Goal: Task Accomplishment & Management: Use online tool/utility

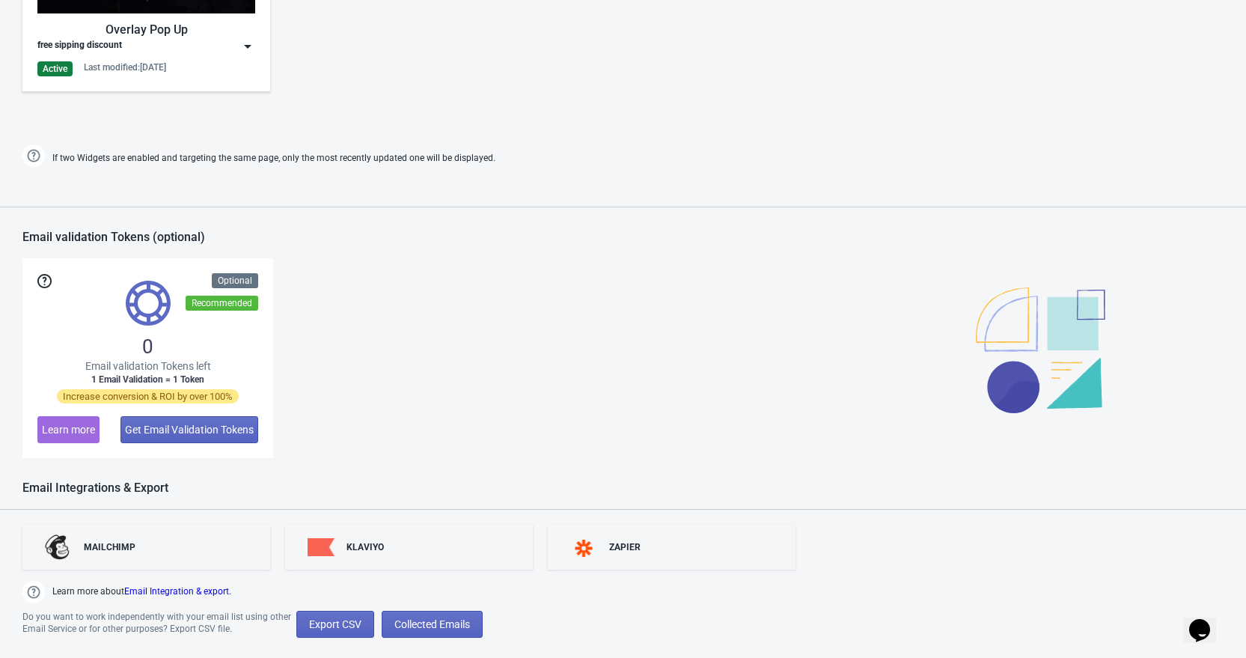
scroll to position [928, 0]
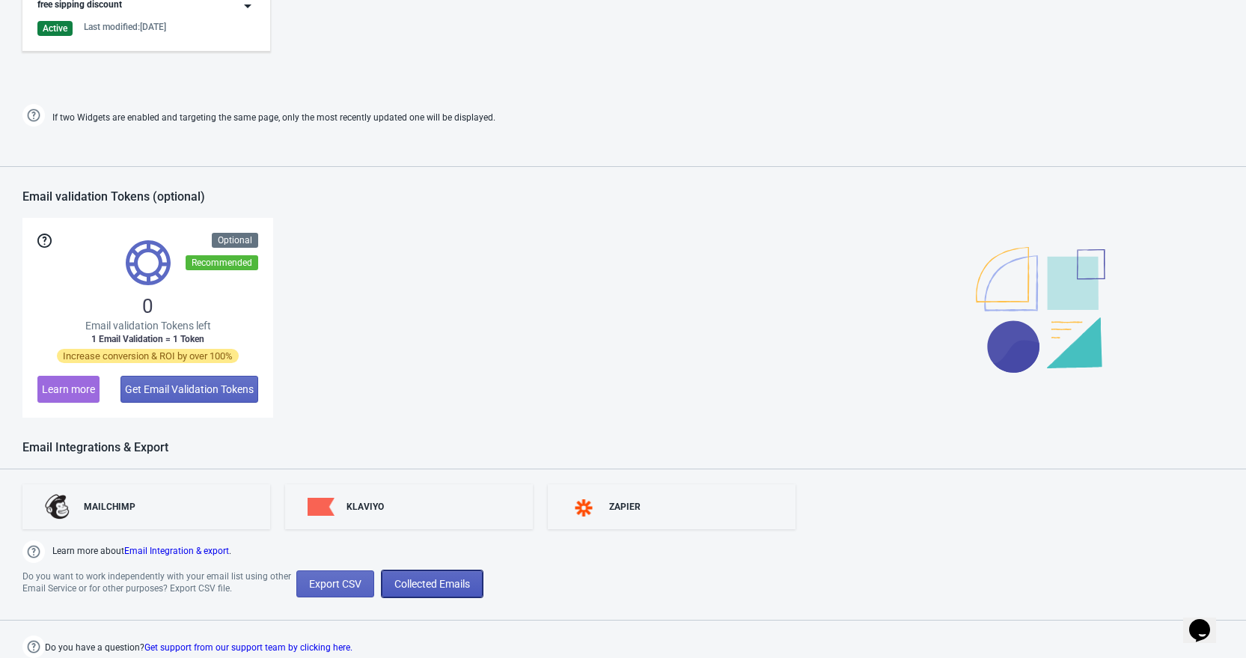
click at [458, 578] on span "Collected Emails" at bounding box center [432, 584] width 76 height 12
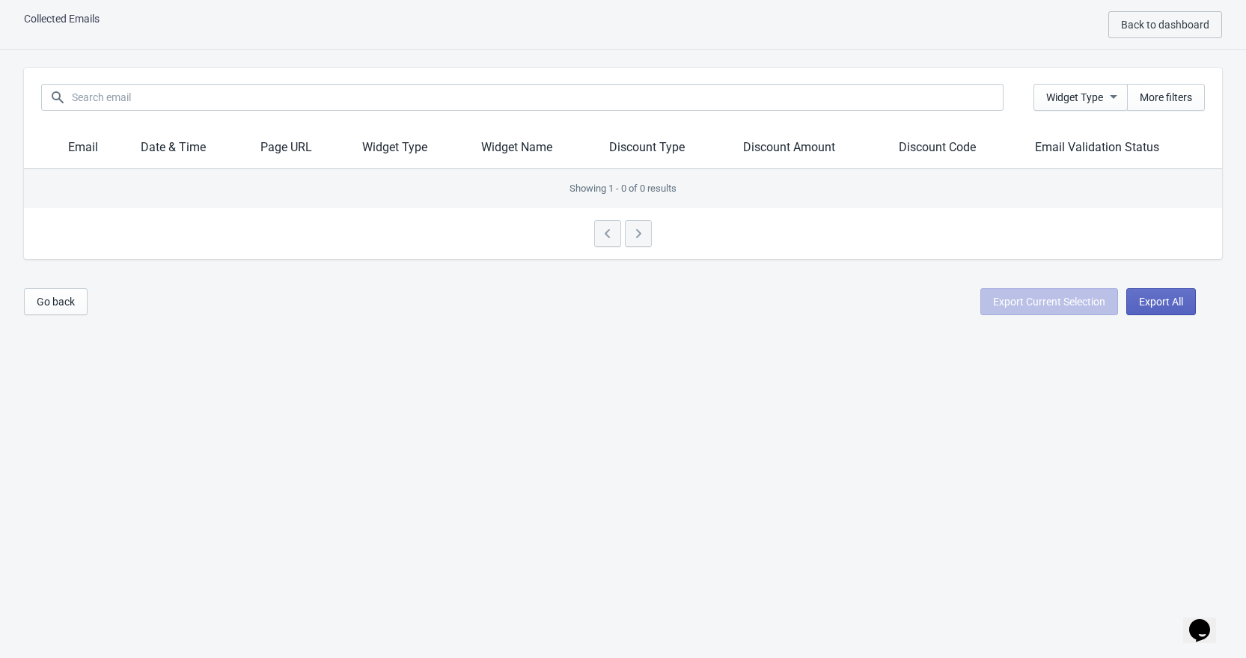
scroll to position [117, 0]
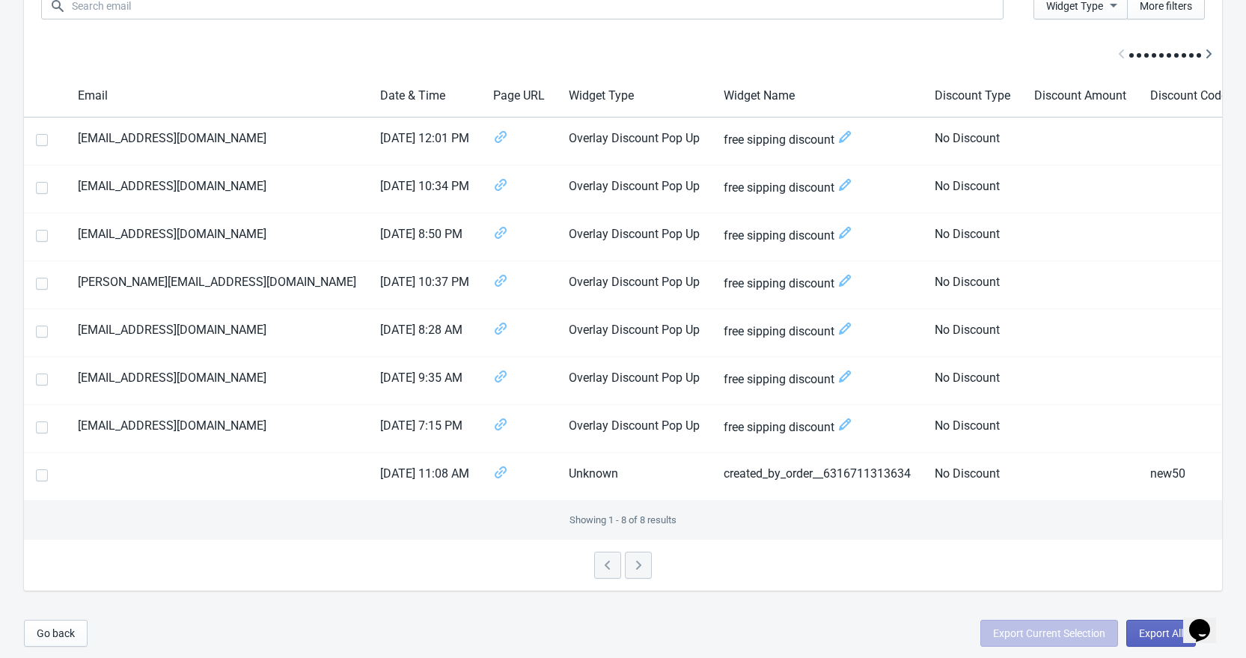
click at [646, 560] on div at bounding box center [623, 564] width 1198 height 51
click at [628, 566] on div at bounding box center [623, 564] width 1198 height 51
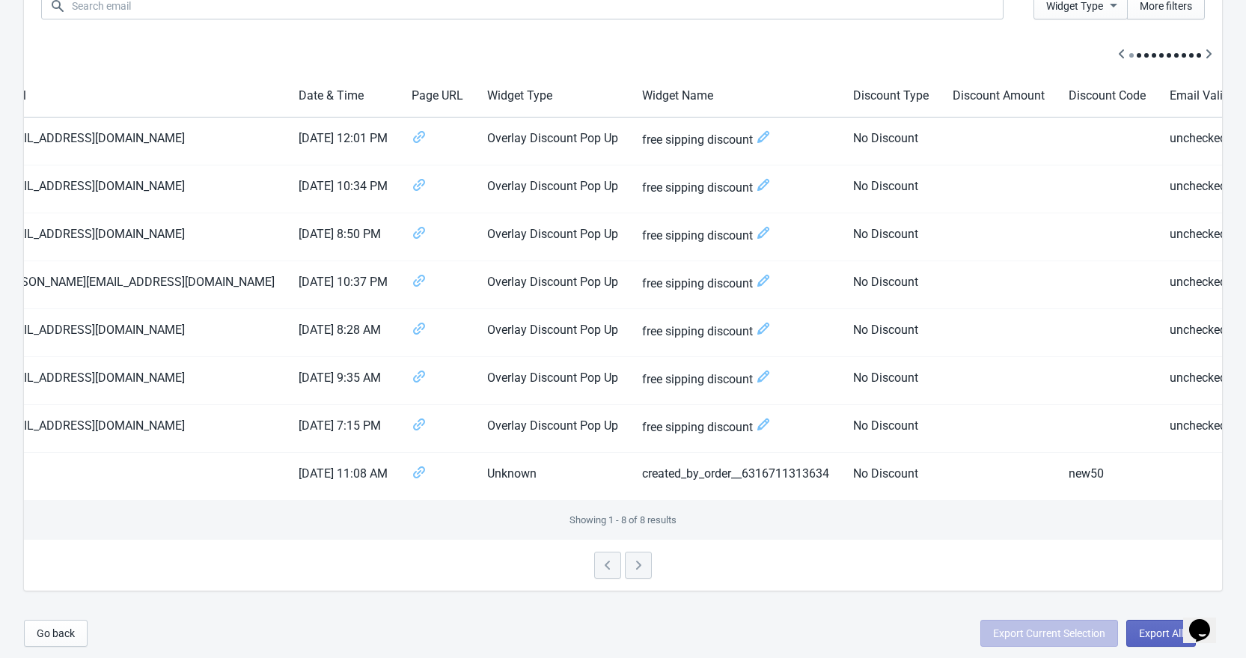
scroll to position [0, 87]
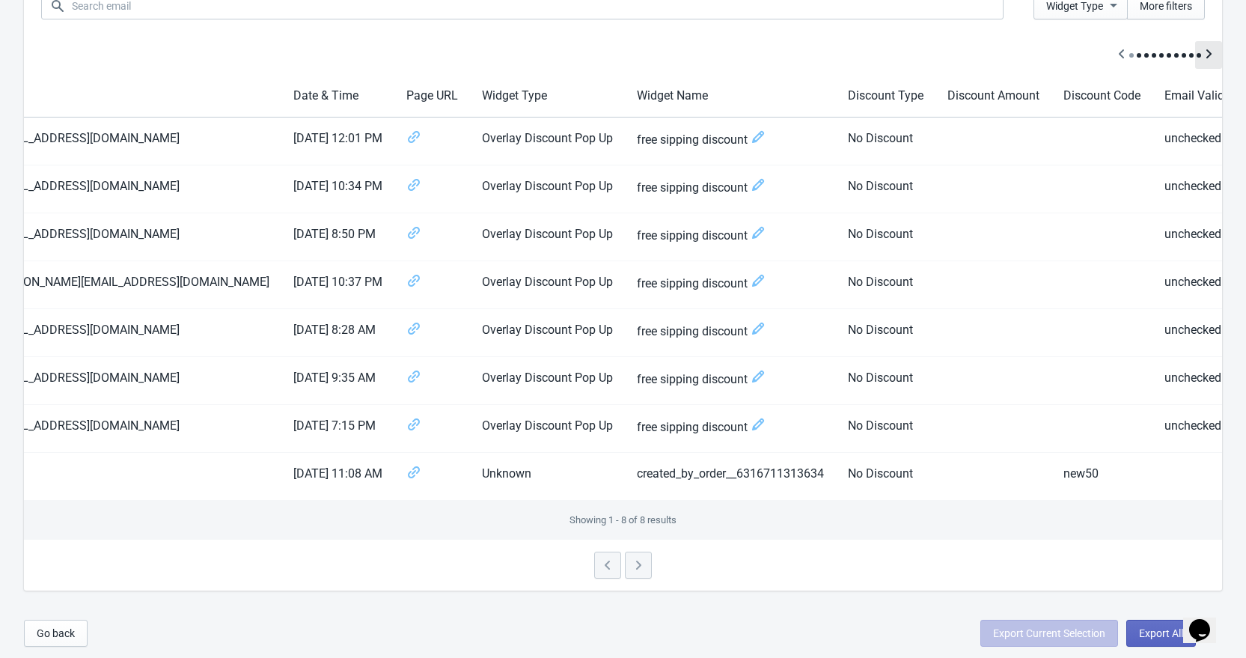
click at [1209, 46] on icon "Scroll table right one column" at bounding box center [1208, 53] width 15 height 15
click at [903, 52] on div at bounding box center [623, 55] width 1198 height 40
click at [1124, 46] on icon "Scroll table left one column" at bounding box center [1121, 53] width 15 height 15
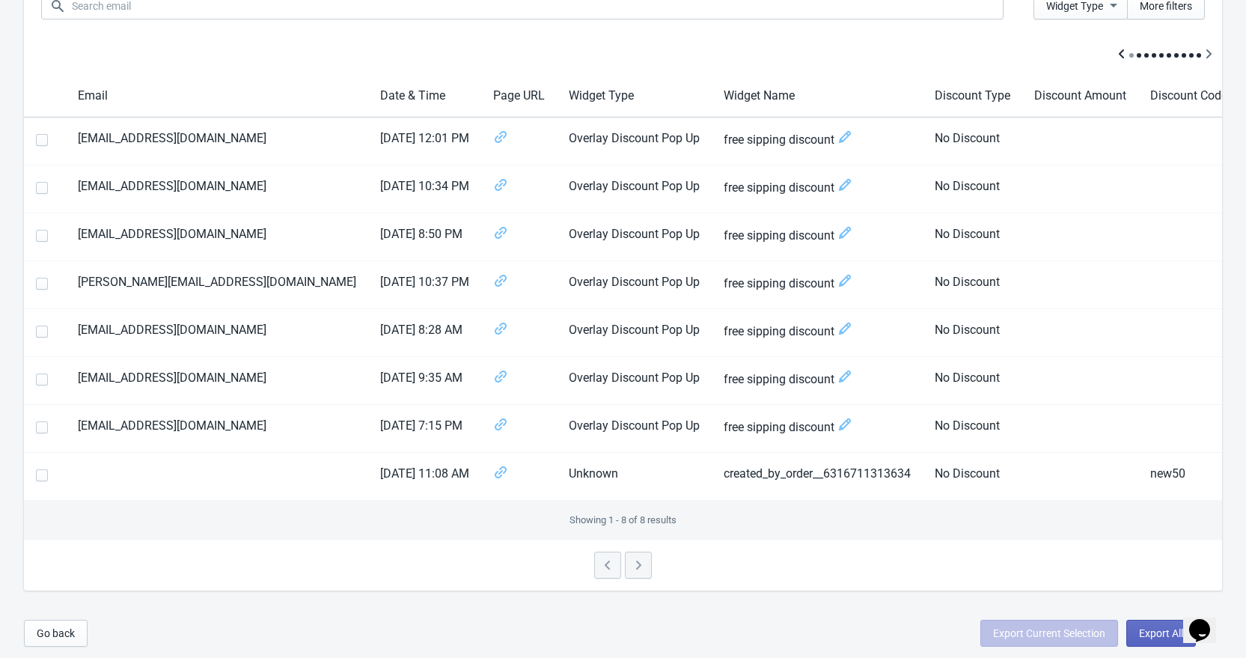
click at [1124, 44] on div at bounding box center [623, 55] width 1198 height 40
drag, startPoint x: 1124, startPoint y: 44, endPoint x: 757, endPoint y: 318, distance: 457.6
click at [1123, 45] on div at bounding box center [623, 55] width 1198 height 40
click at [101, 468] on td at bounding box center [217, 477] width 302 height 48
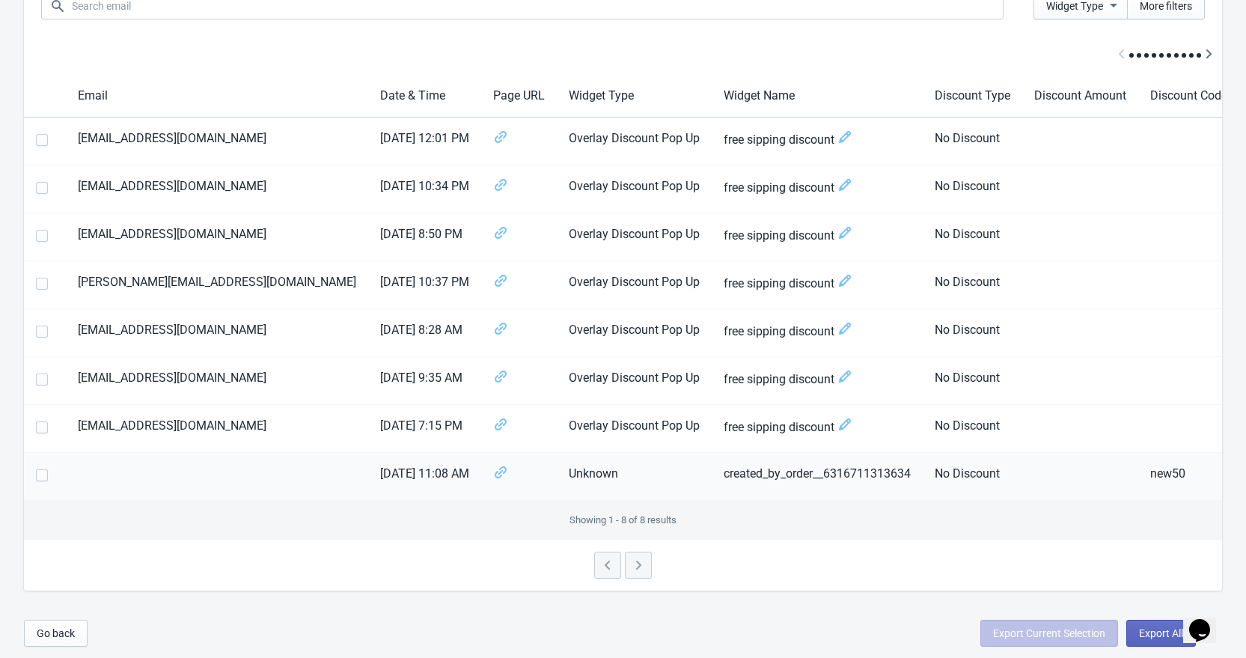
click at [101, 468] on td at bounding box center [217, 477] width 302 height 48
click at [100, 468] on td at bounding box center [217, 477] width 302 height 48
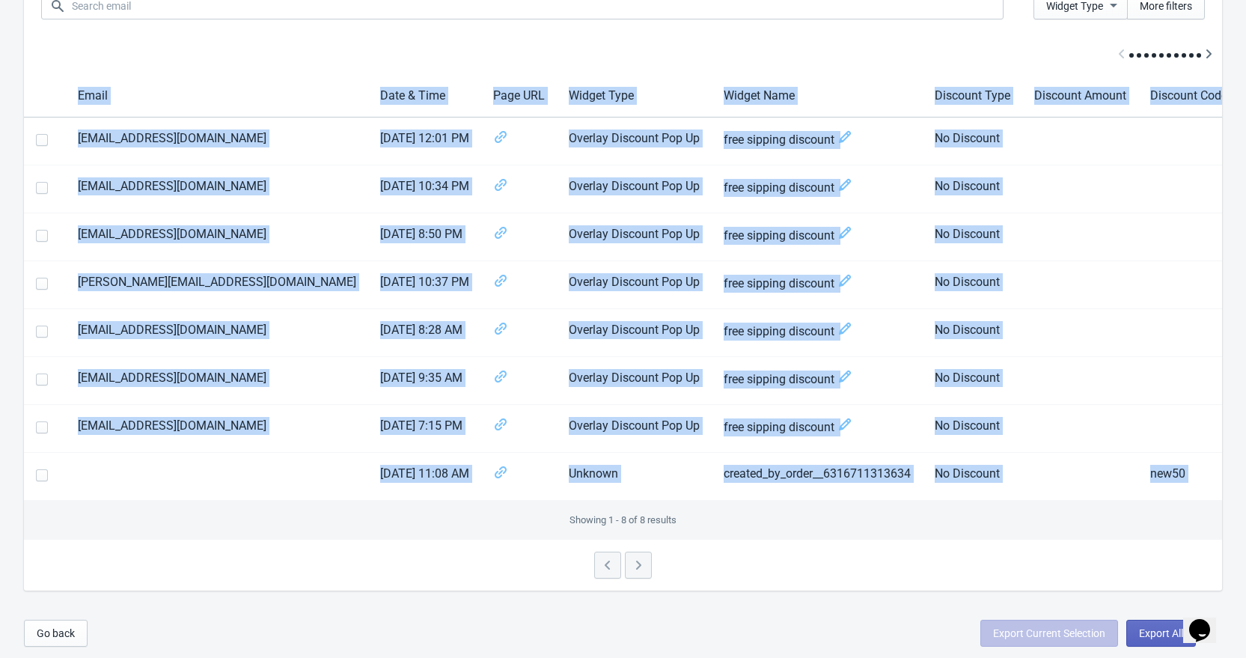
drag, startPoint x: 681, startPoint y: 503, endPoint x: 747, endPoint y: 499, distance: 65.9
click at [747, 499] on div "Email Date & Time Page URL Widget Type Widget Name Discount Type Discount Amoun…" at bounding box center [623, 307] width 1198 height 465
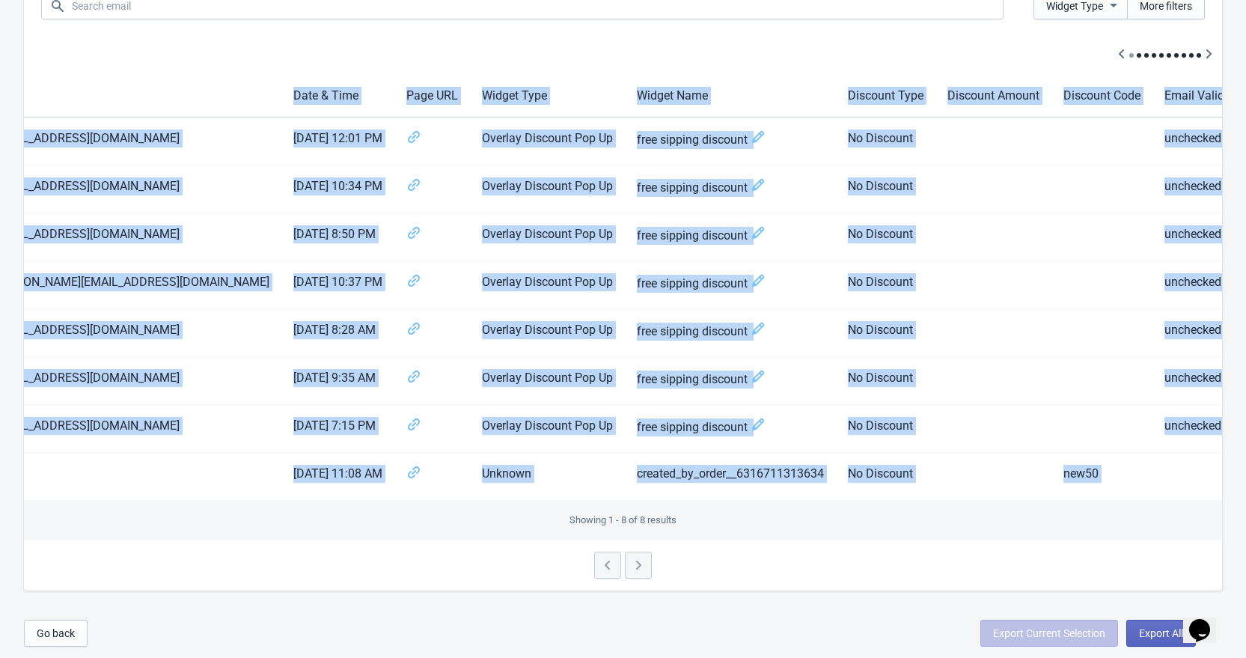
scroll to position [0, 82]
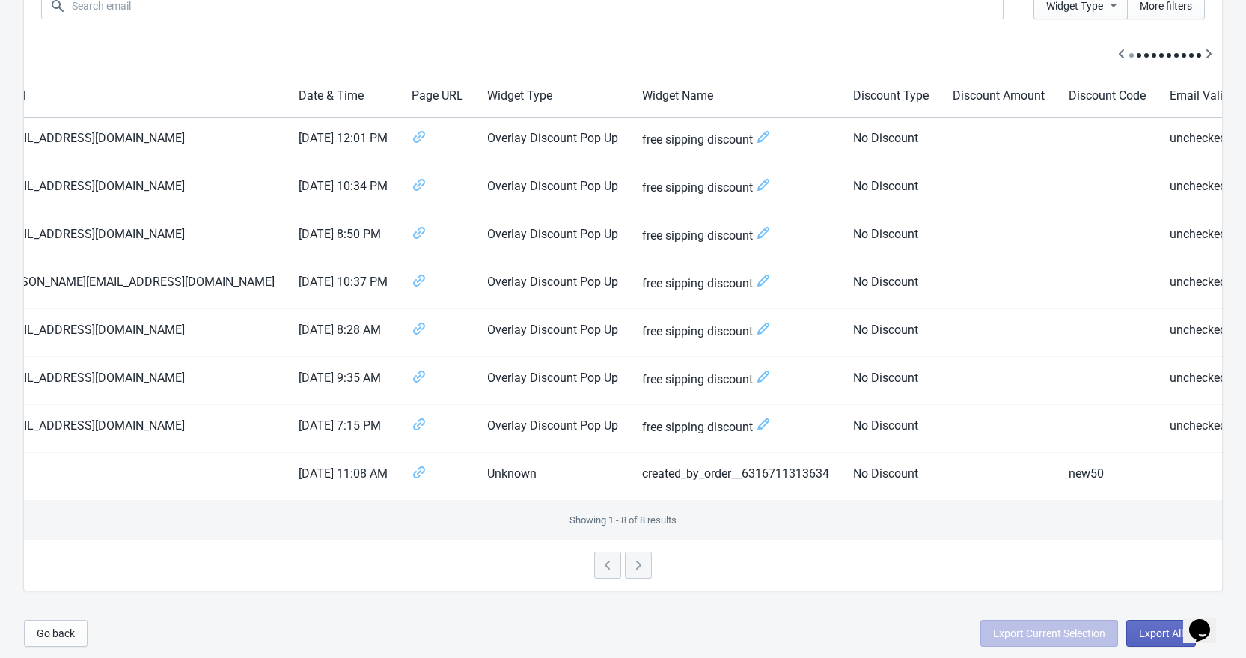
drag, startPoint x: 749, startPoint y: 491, endPoint x: 688, endPoint y: 492, distance: 60.6
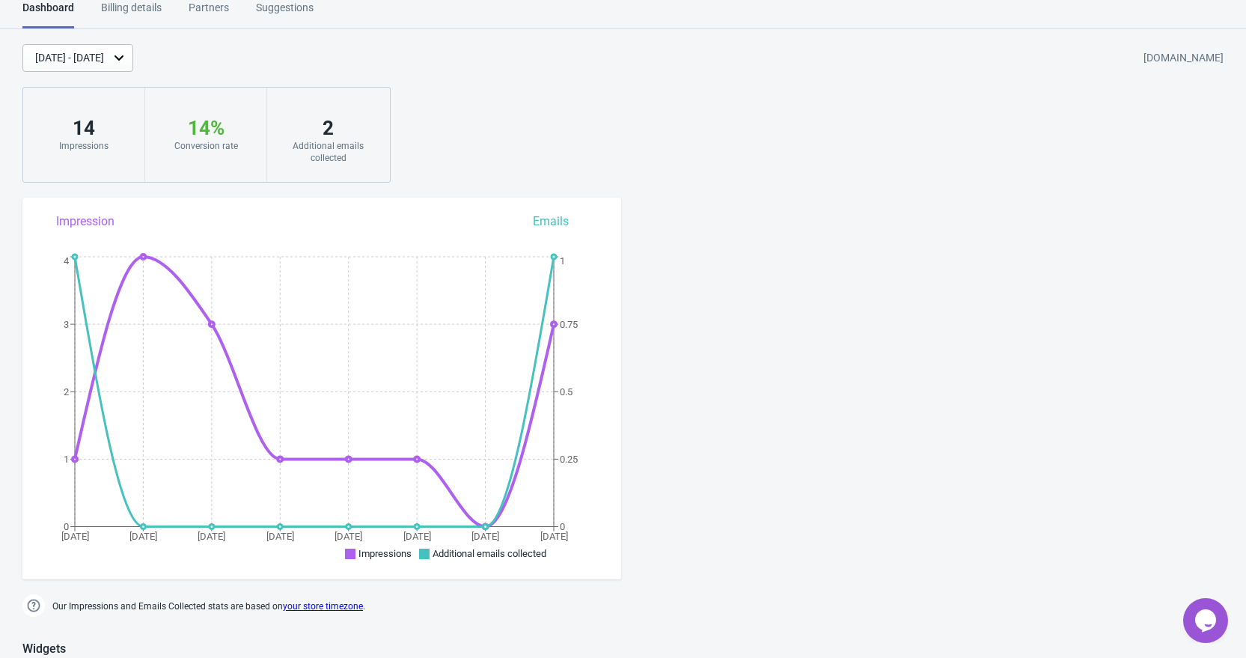
click at [326, 140] on div "Additional emails collected" at bounding box center [328, 152] width 92 height 24
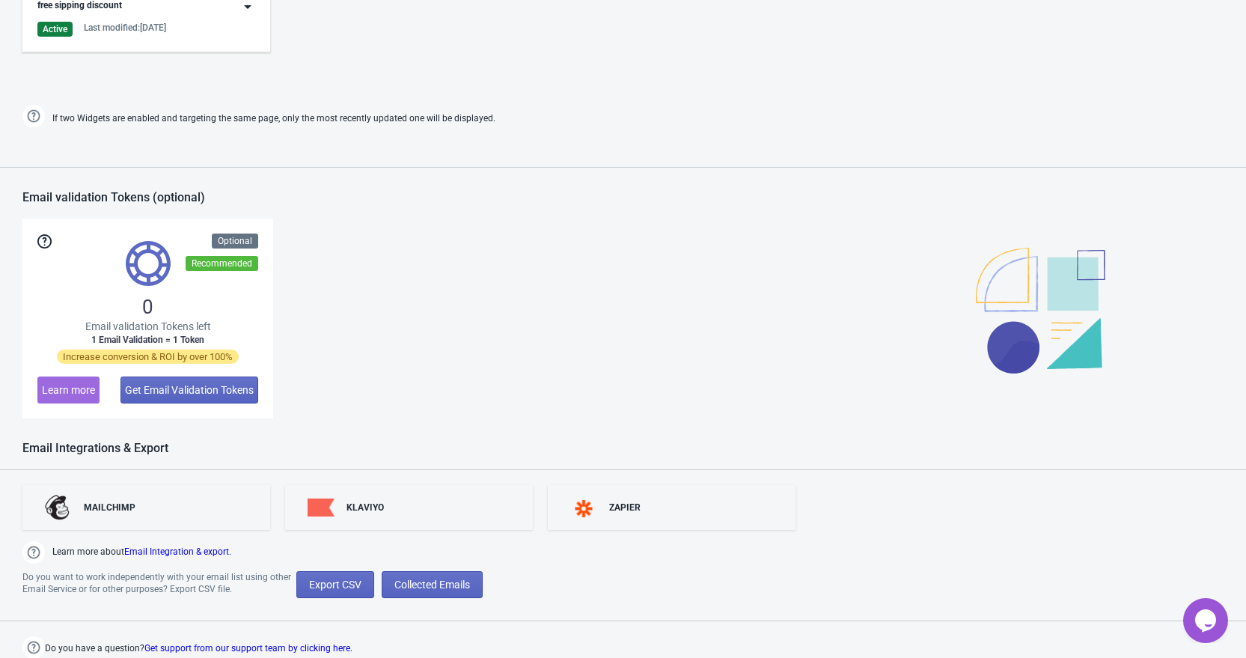
scroll to position [928, 0]
click at [428, 578] on span "Collected Emails" at bounding box center [432, 584] width 76 height 12
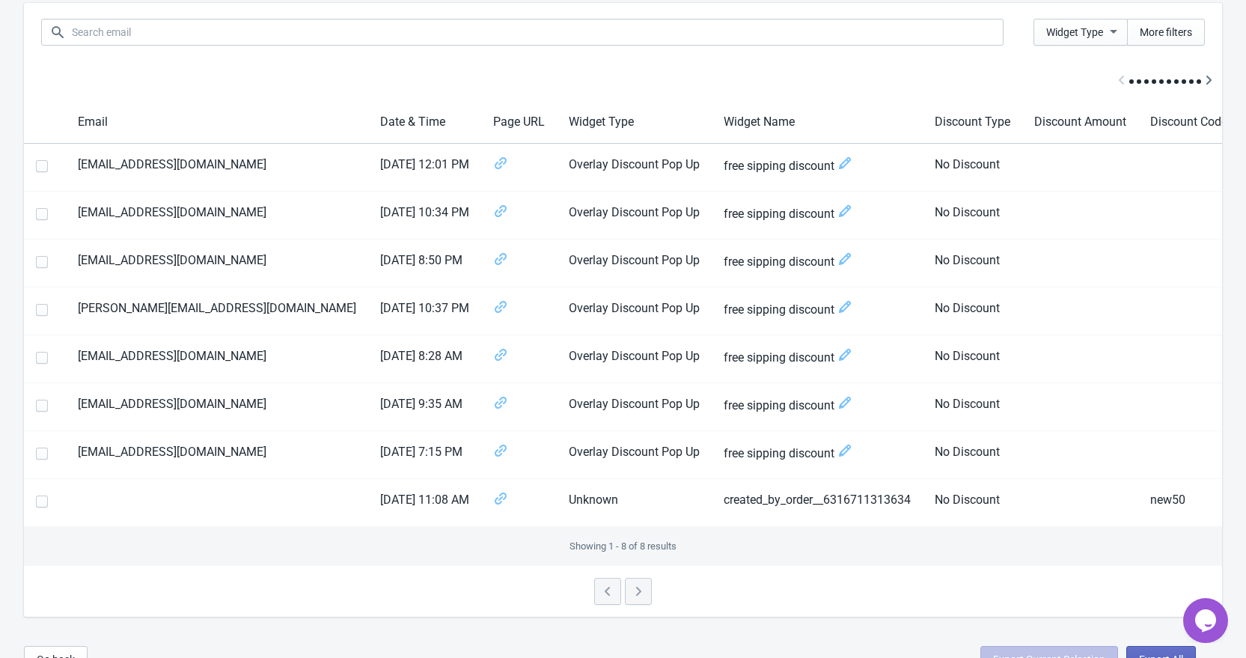
click at [644, 602] on div at bounding box center [623, 591] width 1198 height 51
click at [638, 604] on div at bounding box center [623, 591] width 1198 height 51
click at [637, 605] on div at bounding box center [623, 591] width 1198 height 51
click at [599, 602] on div at bounding box center [623, 591] width 1198 height 51
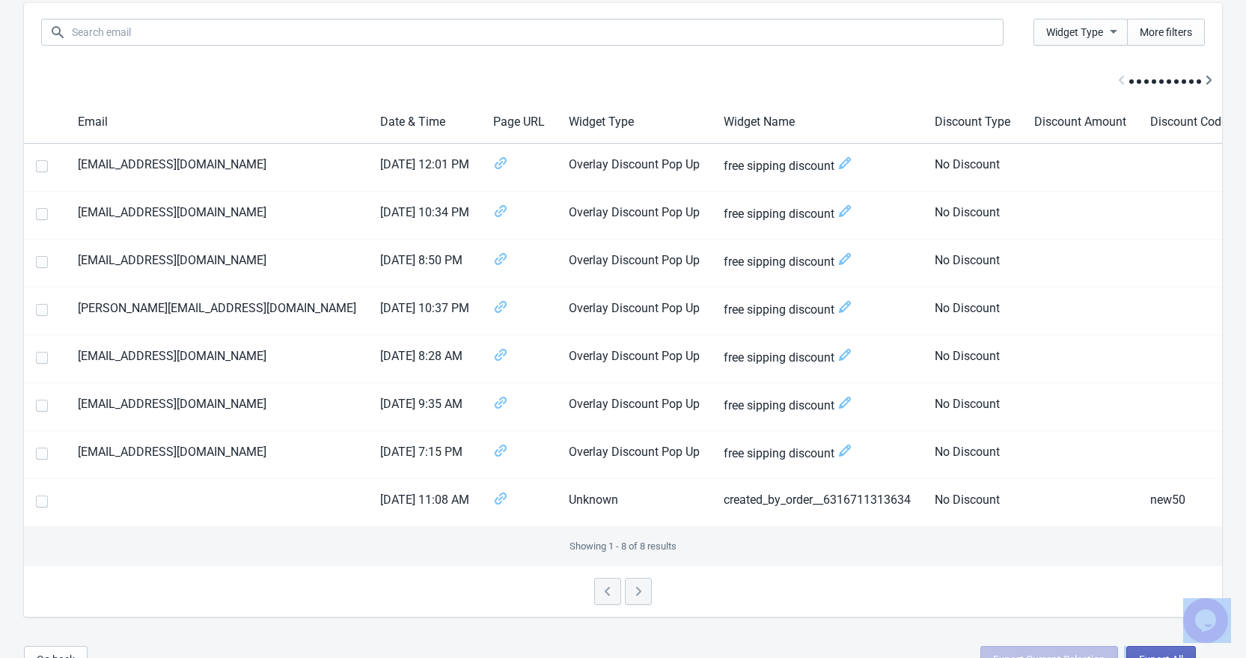
drag, startPoint x: 599, startPoint y: 602, endPoint x: 646, endPoint y: 598, distance: 47.3
click at [646, 598] on div at bounding box center [623, 591] width 1198 height 51
drag, startPoint x: 846, startPoint y: 524, endPoint x: 1059, endPoint y: 524, distance: 213.2
click at [1061, 523] on tr "[DATE] 11:08 AM Unknown created_by_order__6316711313634 No Discount new50" at bounding box center [705, 503] width 1363 height 48
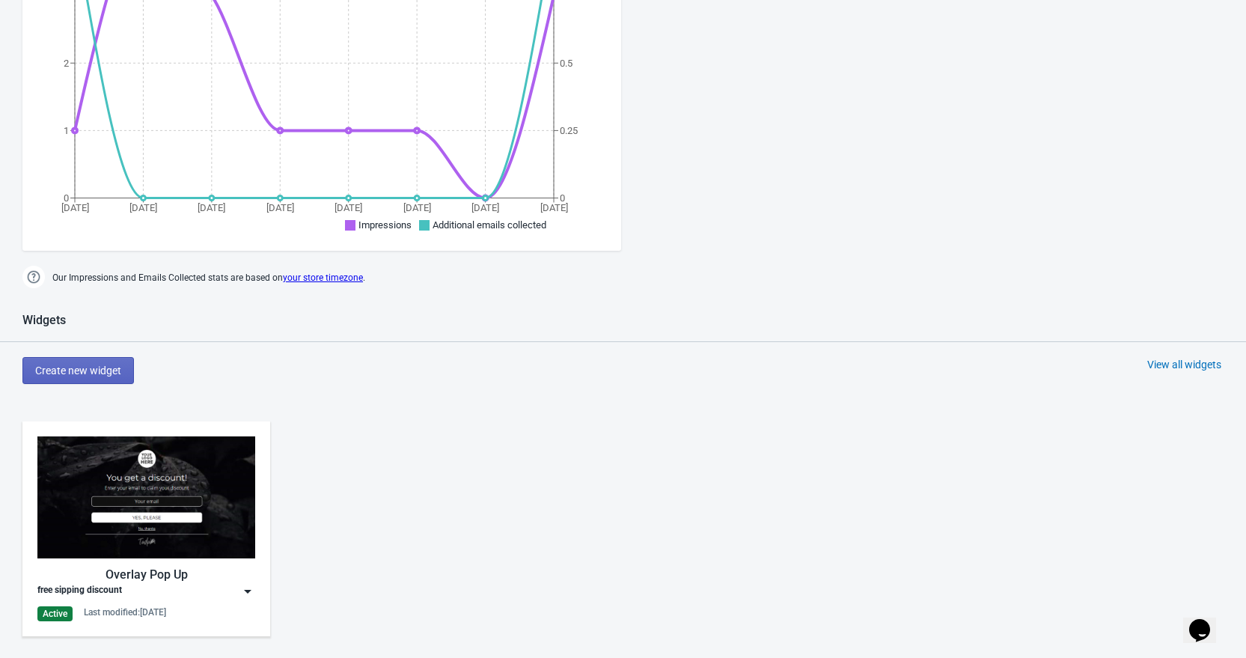
scroll to position [750, 0]
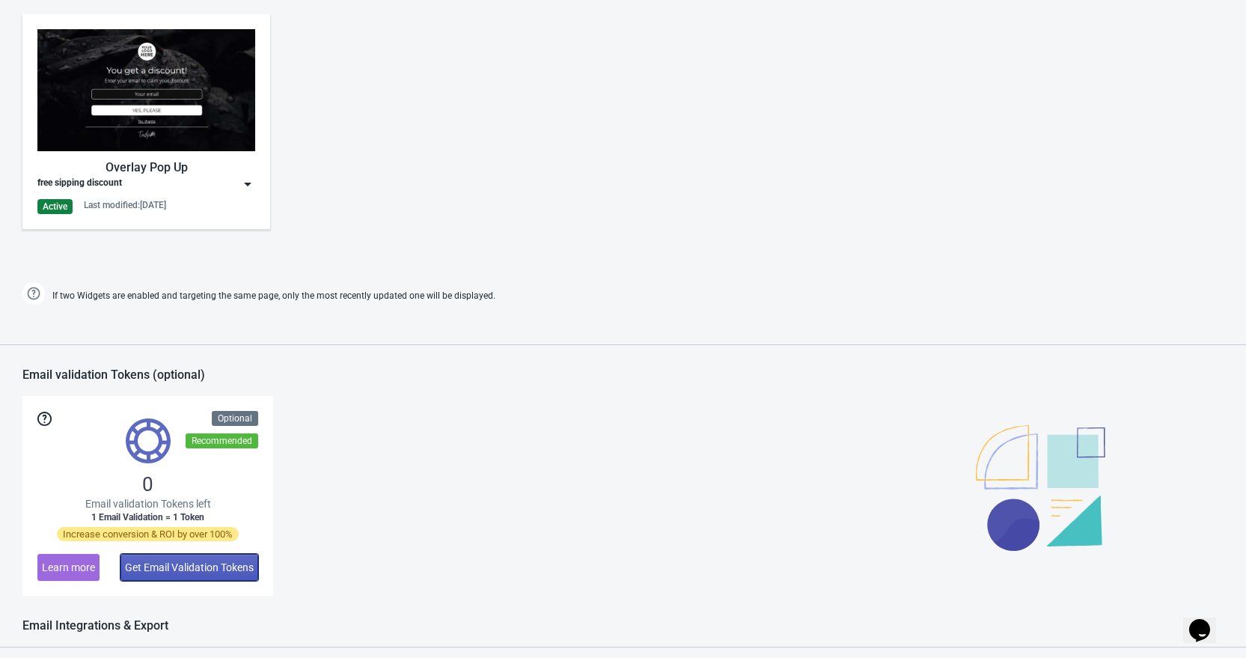
click at [204, 567] on span "Get Email Validation Tokens" at bounding box center [189, 567] width 129 height 12
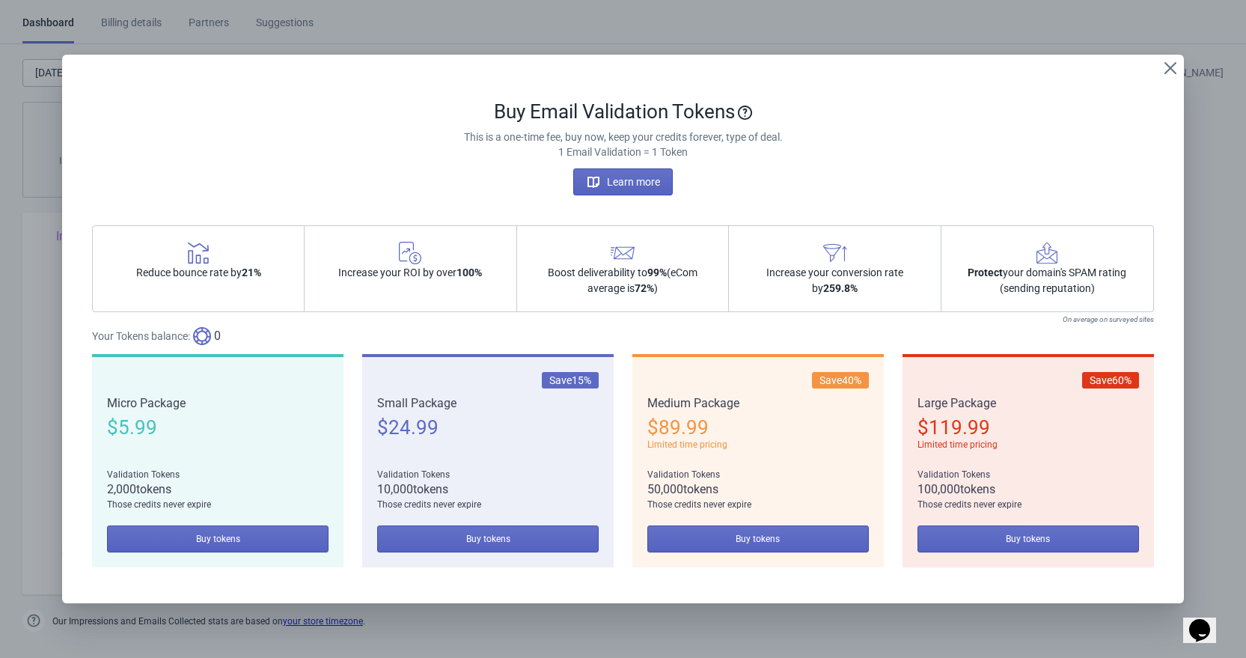
scroll to position [0, 0]
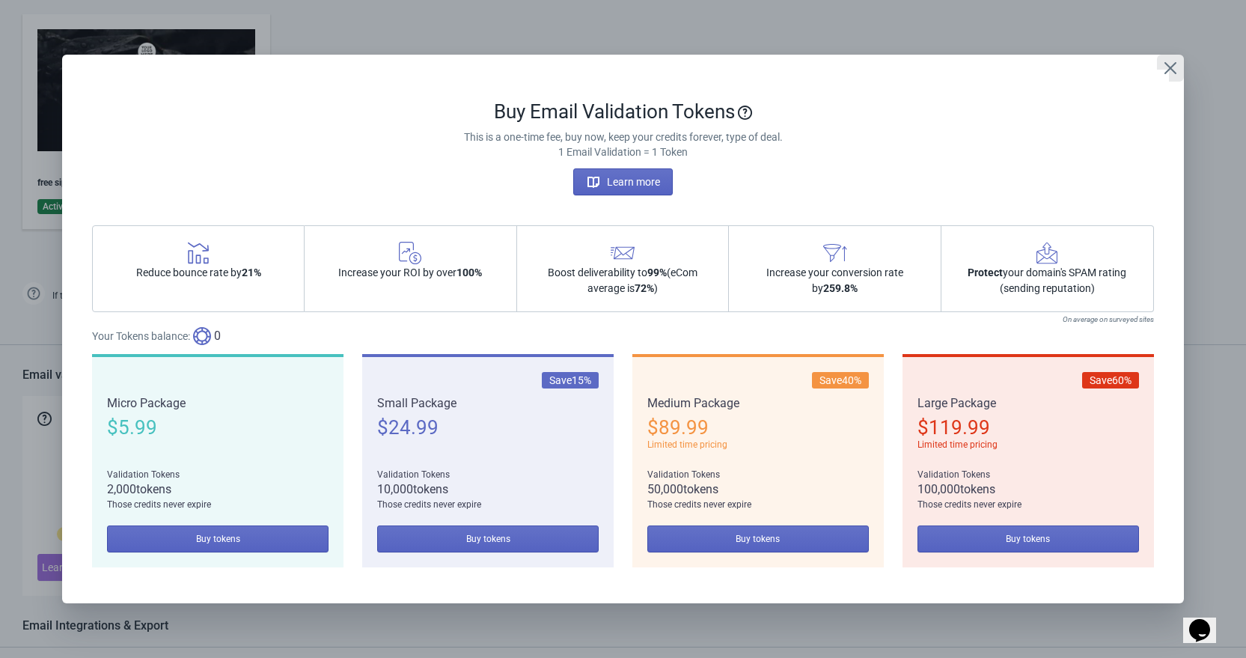
click at [1171, 68] on icon "Close" at bounding box center [1170, 68] width 15 height 15
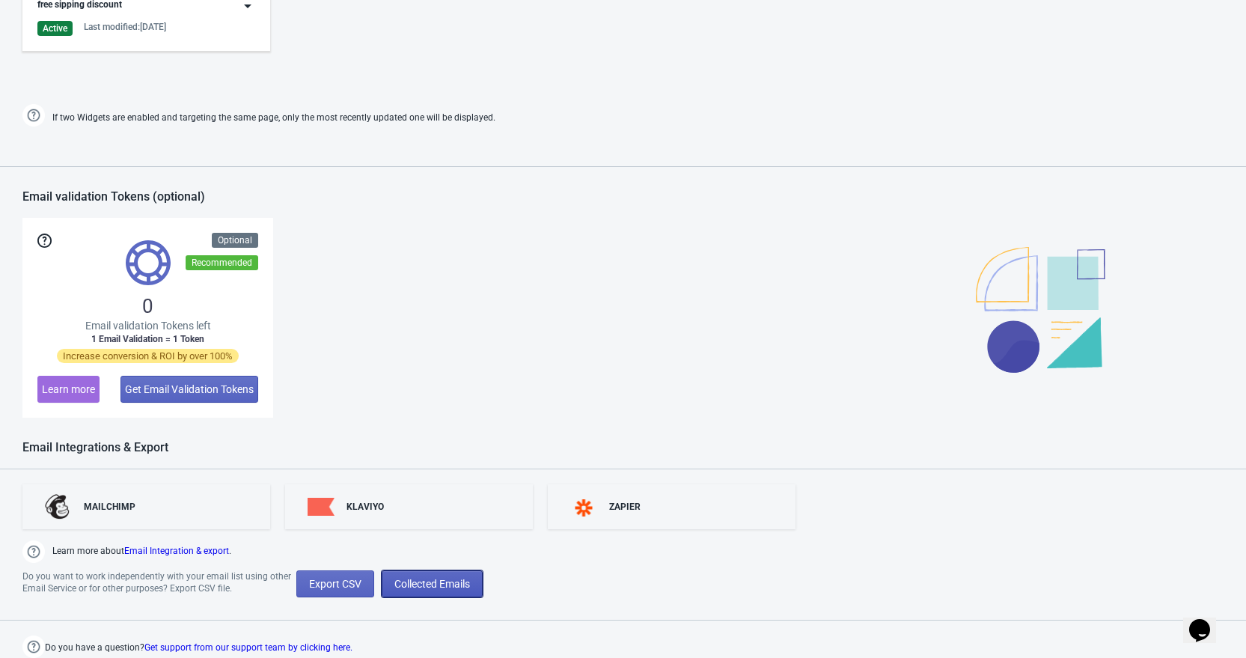
click at [417, 584] on span "Collected Emails" at bounding box center [432, 584] width 76 height 12
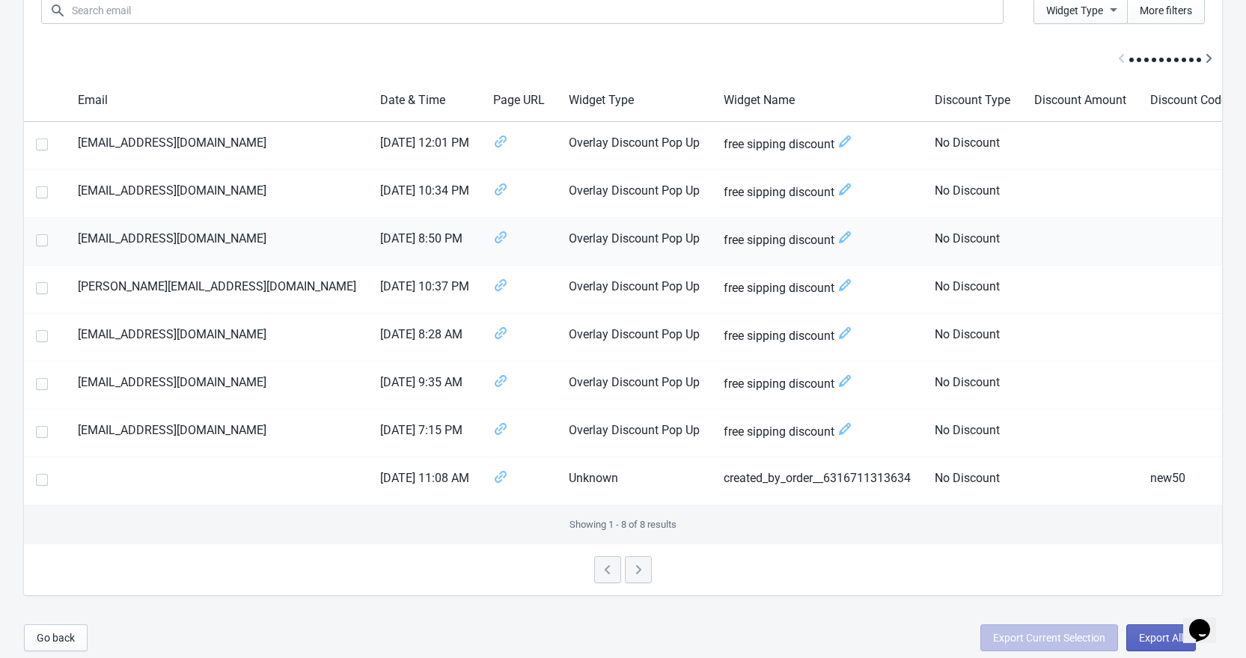
scroll to position [117, 0]
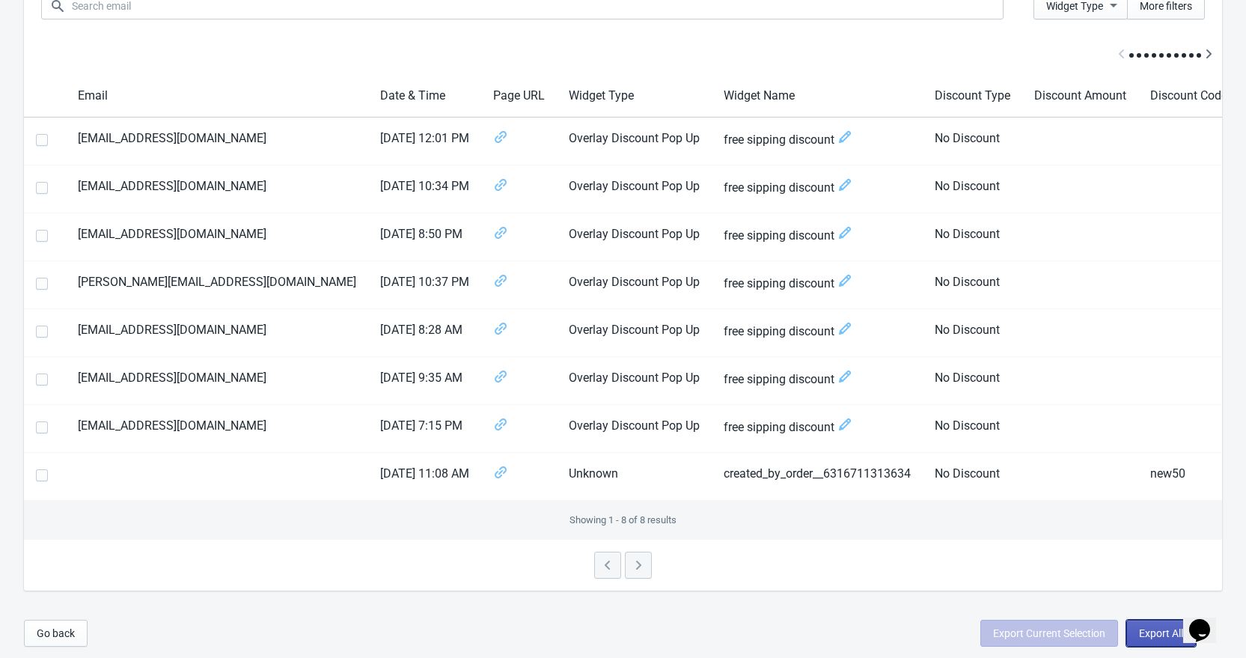
click at [1151, 640] on button "Export All" at bounding box center [1161, 632] width 70 height 27
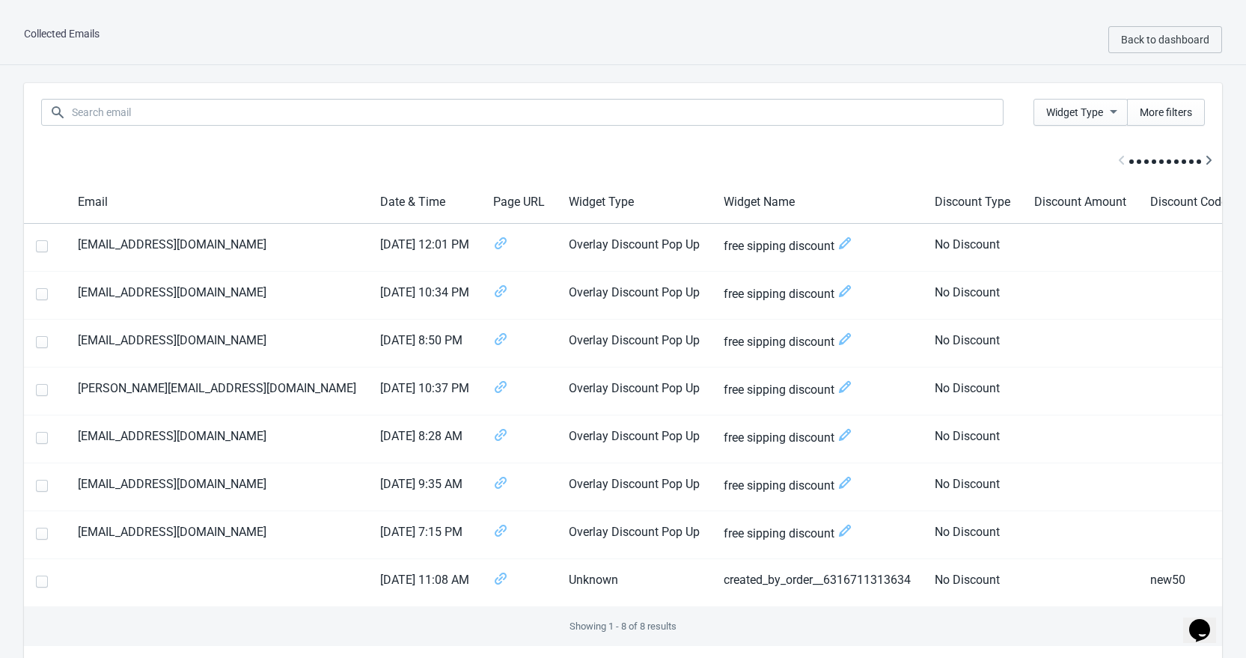
select select "2025"
select select "9"
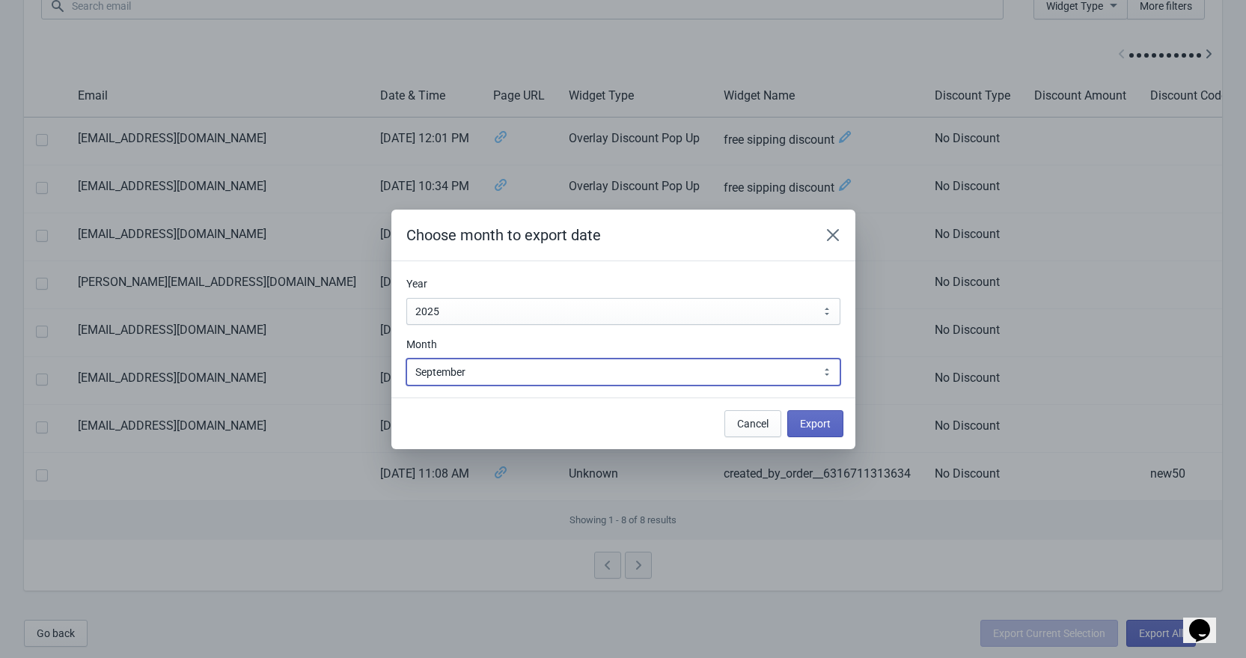
click at [646, 381] on select "January February March April May June July August September October November De…" at bounding box center [623, 371] width 434 height 27
click at [838, 244] on button "Close" at bounding box center [832, 234] width 27 height 27
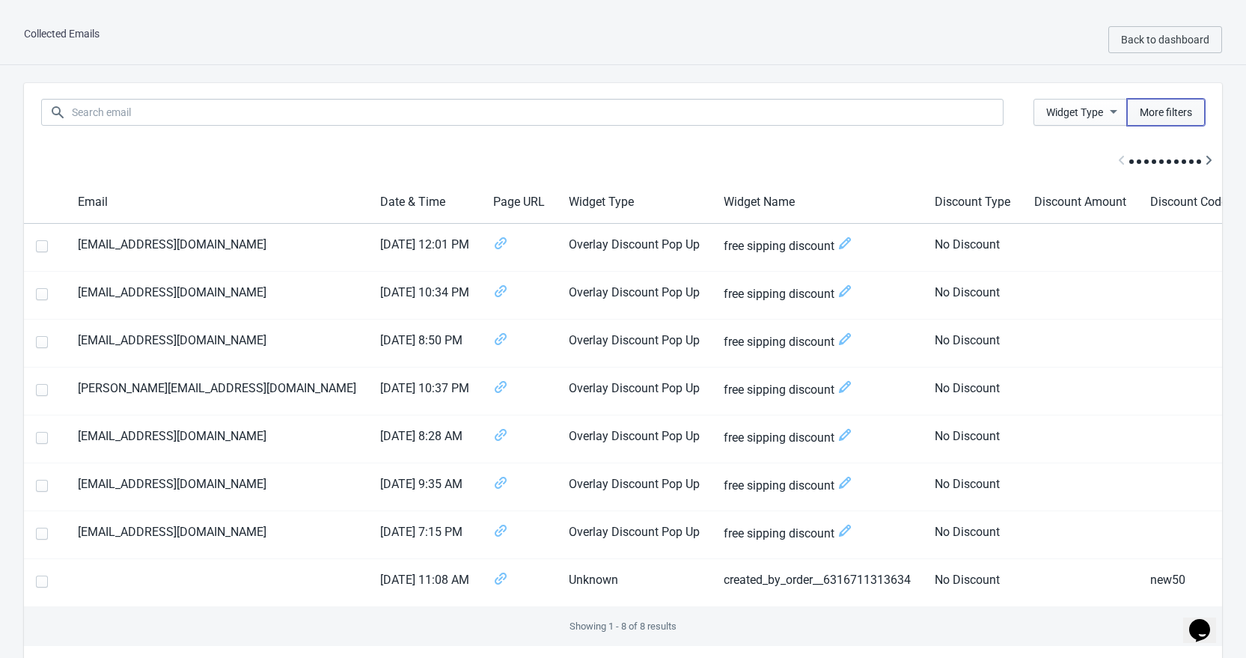
click at [1172, 107] on span "More filters" at bounding box center [1165, 112] width 52 height 12
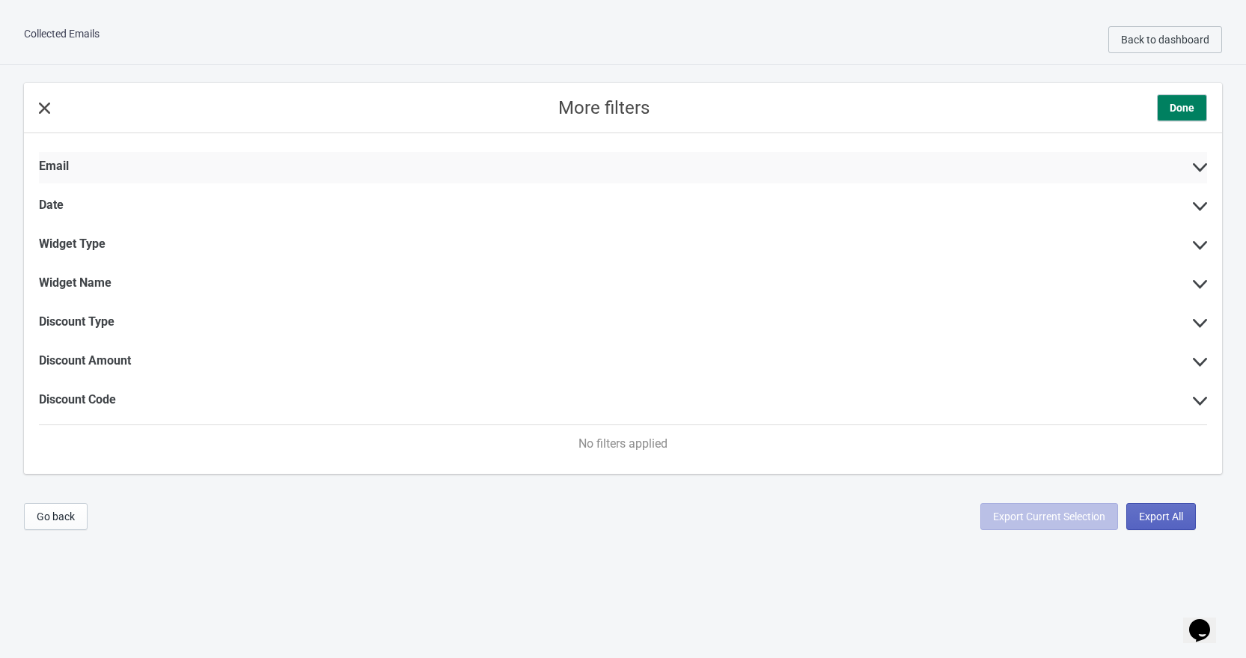
click at [433, 162] on div "Email" at bounding box center [623, 167] width 1168 height 31
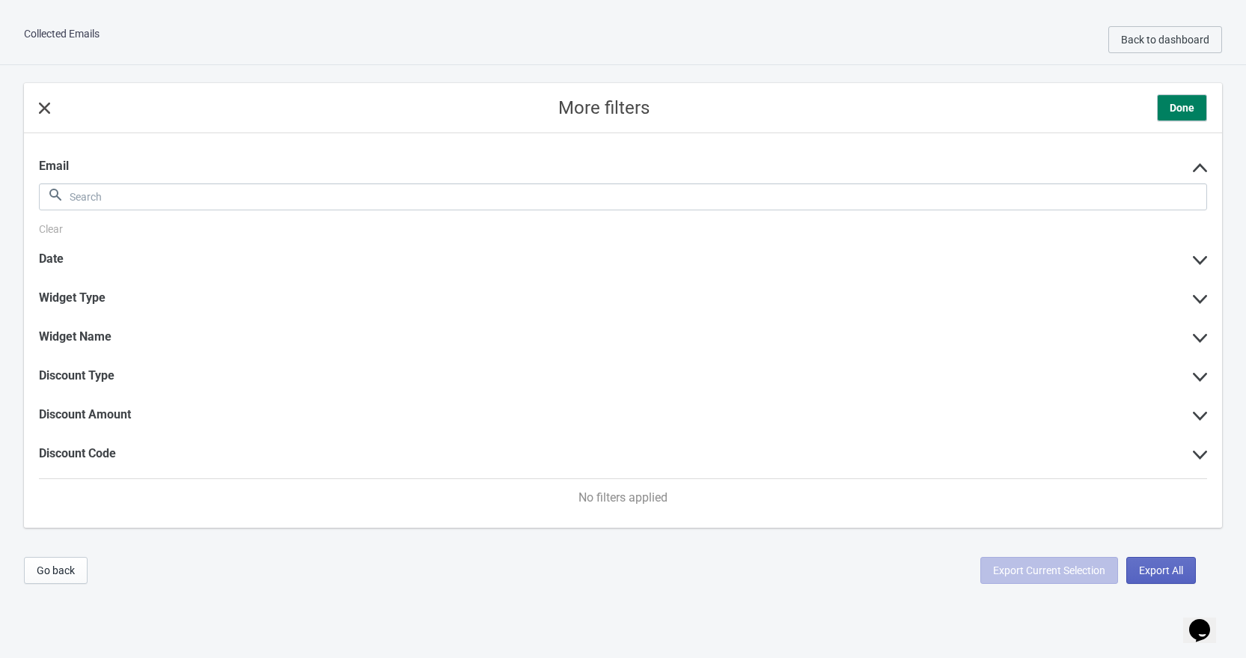
drag, startPoint x: 41, startPoint y: 97, endPoint x: 39, endPoint y: 119, distance: 21.8
click at [41, 98] on div "More filters Done" at bounding box center [623, 108] width 1198 height 50
click at [37, 109] on div "More filters Done" at bounding box center [623, 108] width 1198 height 50
click at [49, 116] on div "More filters Done" at bounding box center [623, 108] width 1198 height 50
click at [47, 116] on div "More filters Done" at bounding box center [623, 108] width 1198 height 50
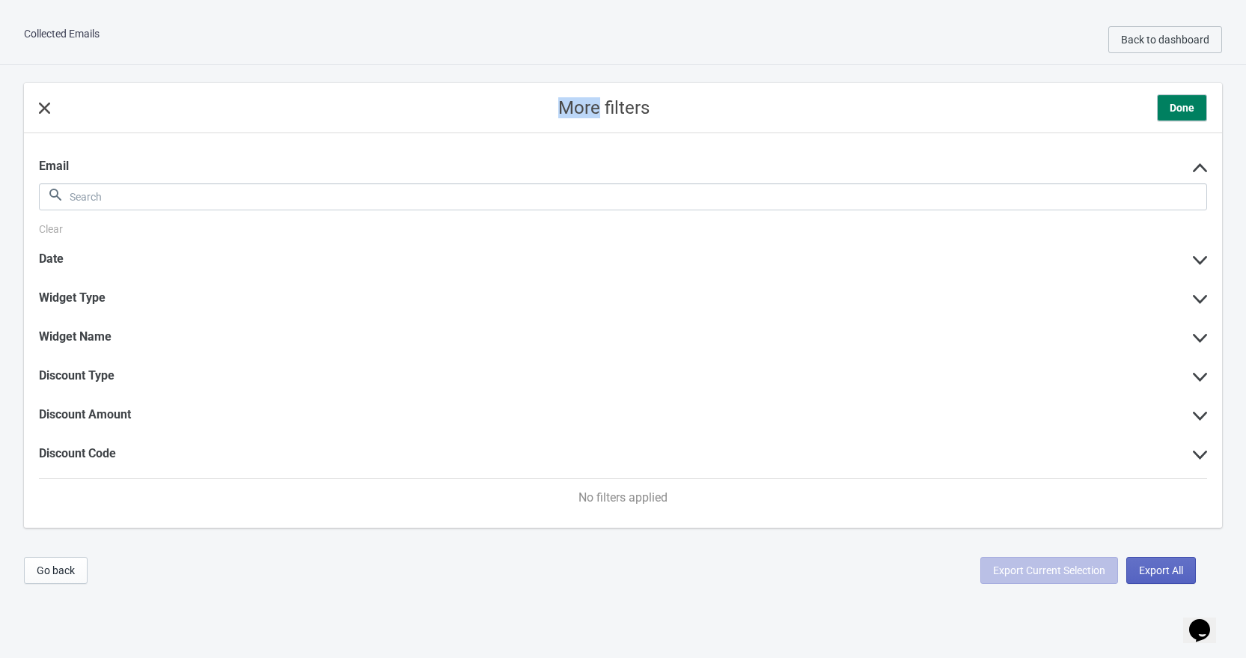
click at [46, 115] on div "More filters Done" at bounding box center [623, 108] width 1198 height 50
drag, startPoint x: 46, startPoint y: 115, endPoint x: 142, endPoint y: 138, distance: 99.1
click at [67, 120] on div "More filters Done" at bounding box center [623, 108] width 1198 height 50
click at [1161, 119] on button "Done" at bounding box center [1182, 107] width 50 height 27
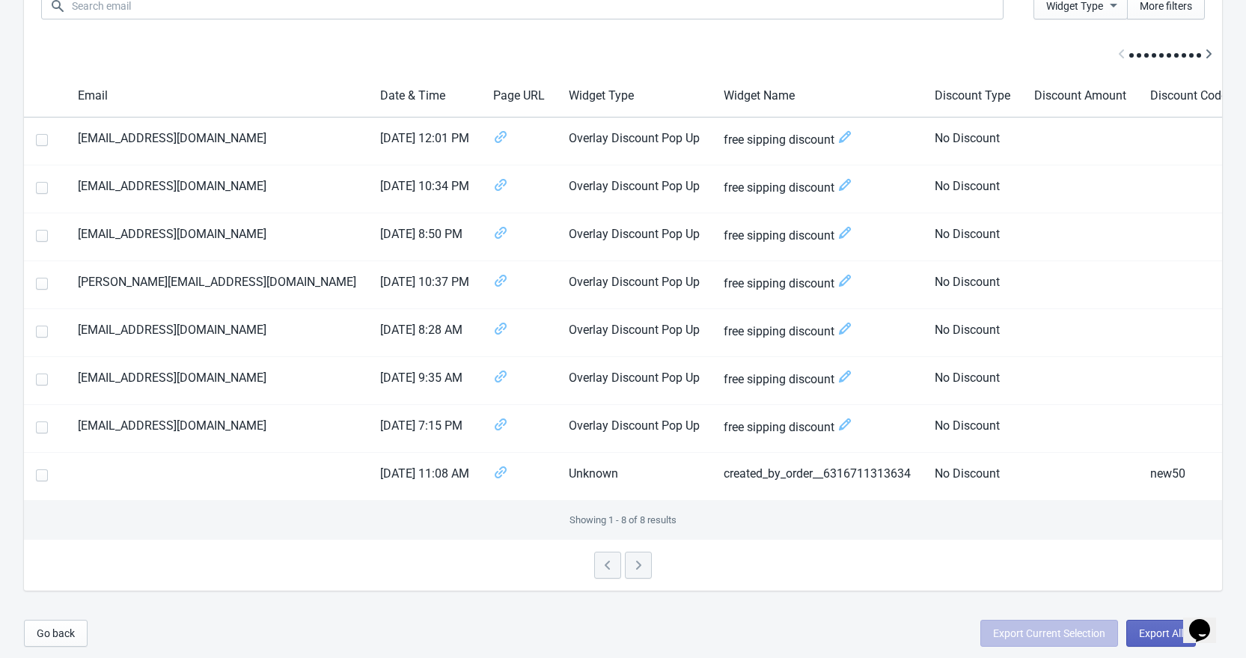
scroll to position [117, 0]
click at [644, 578] on div at bounding box center [623, 564] width 1198 height 51
click at [640, 575] on div at bounding box center [623, 564] width 1198 height 51
drag, startPoint x: 586, startPoint y: 555, endPoint x: 633, endPoint y: 548, distance: 47.6
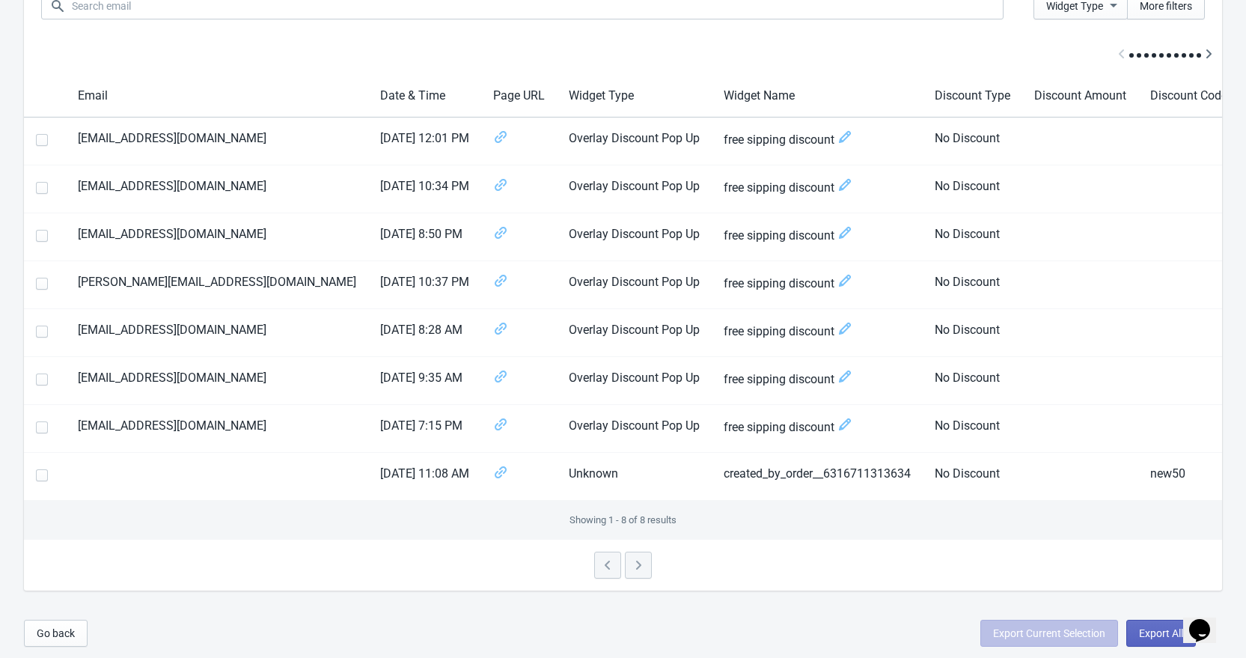
click at [586, 554] on div at bounding box center [623, 564] width 1198 height 51
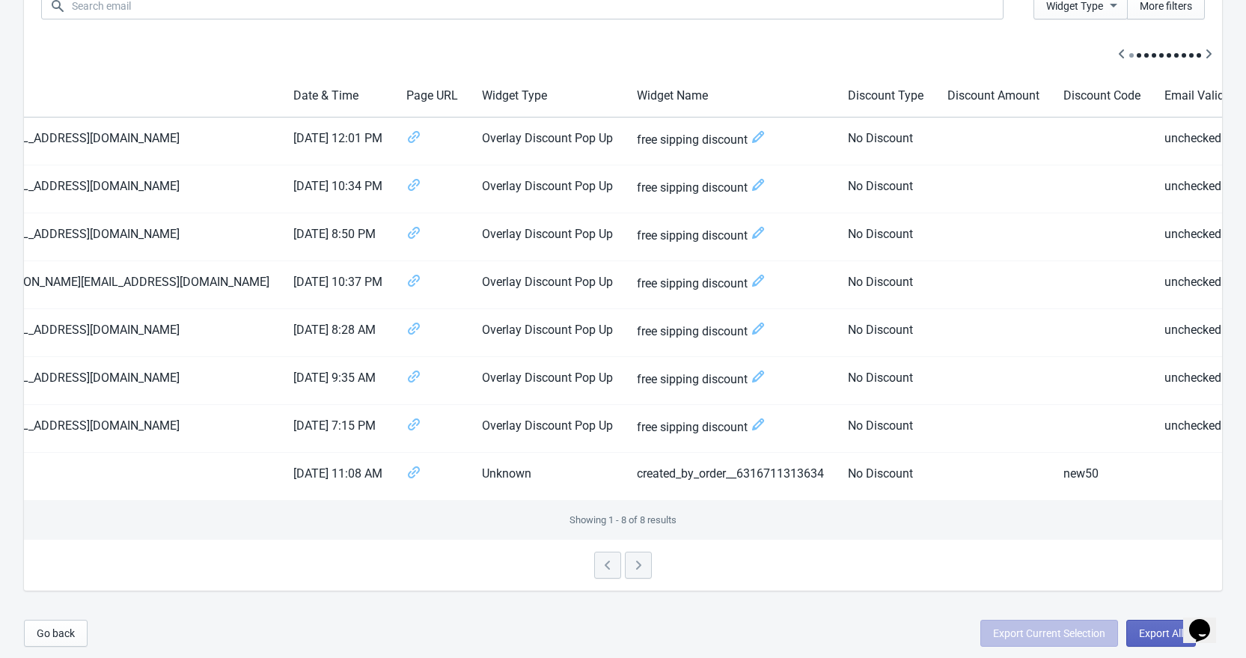
scroll to position [0, 0]
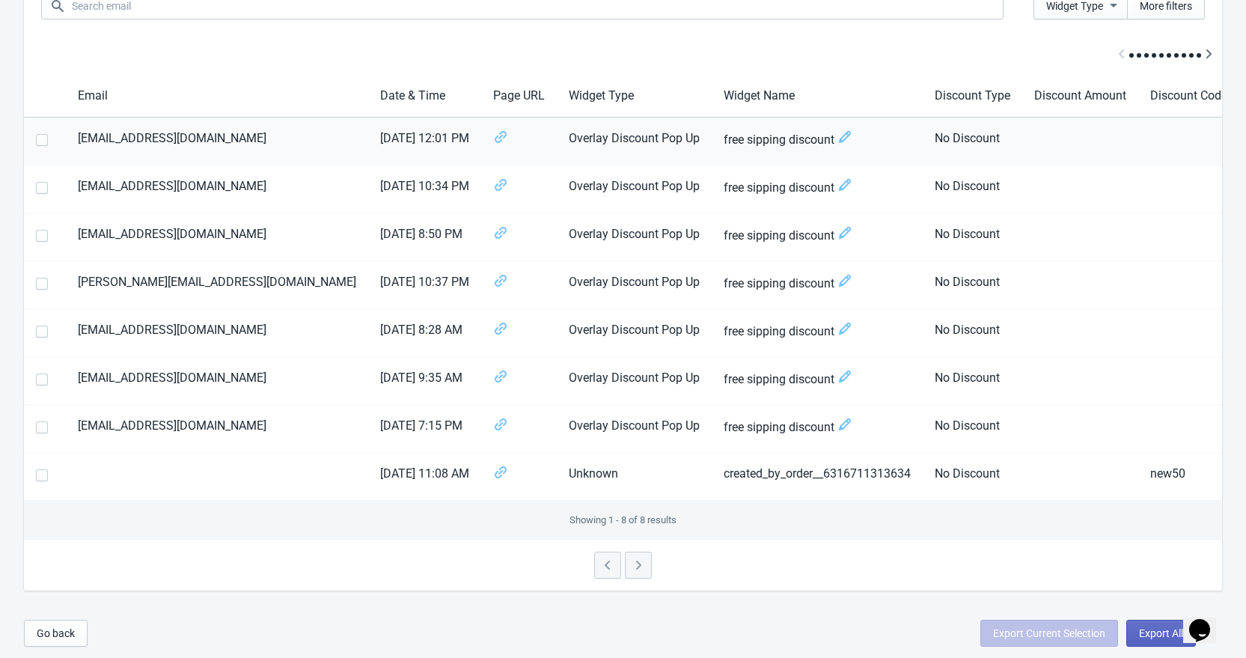
click at [108, 130] on td "[EMAIL_ADDRESS][DOMAIN_NAME]" at bounding box center [217, 141] width 302 height 48
click at [109, 129] on td "[EMAIL_ADDRESS][DOMAIN_NAME]" at bounding box center [217, 141] width 302 height 48
click at [92, 132] on td "[EMAIL_ADDRESS][DOMAIN_NAME]" at bounding box center [217, 141] width 302 height 48
